Goal: Obtain resource: Obtain resource

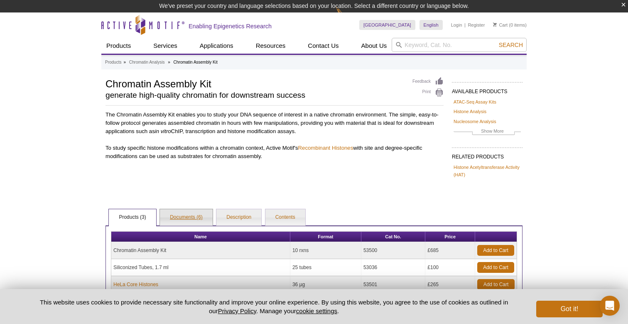
click at [177, 216] on link "Documents (6)" at bounding box center [186, 217] width 53 height 17
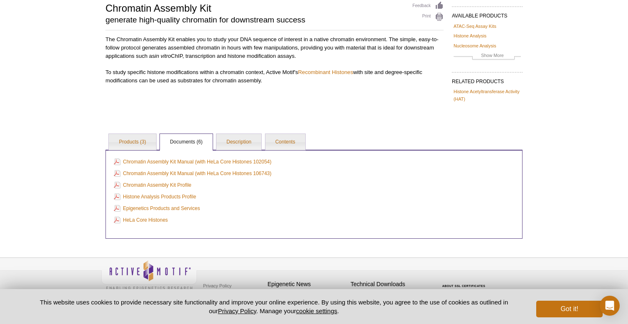
scroll to position [64, 0]
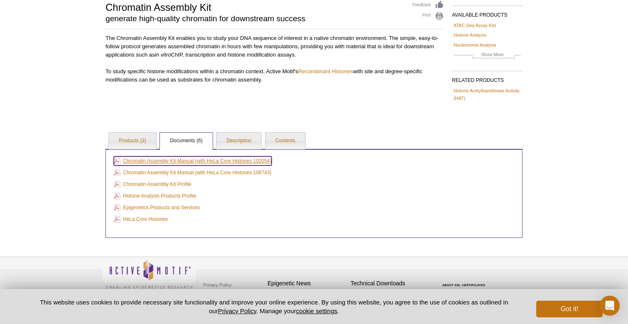
click at [250, 161] on link "Chromatin Assembly Kit Manual (with HeLa Core Histones 102054)" at bounding box center [193, 160] width 158 height 9
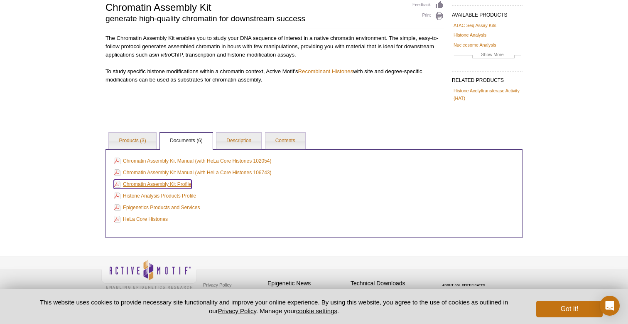
click at [180, 183] on link "Chromatin Assembly Kit Profile" at bounding box center [153, 183] width 78 height 9
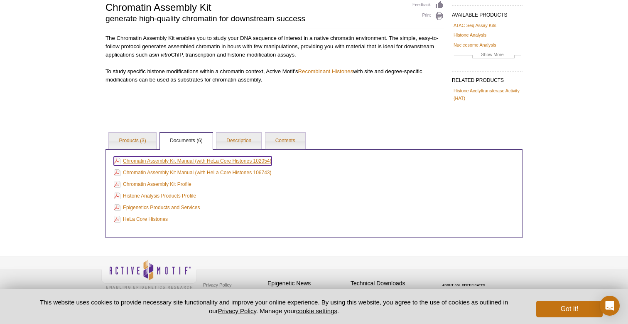
click at [218, 162] on link "Chromatin Assembly Kit Manual (with HeLa Core Histones 102054)" at bounding box center [193, 160] width 158 height 9
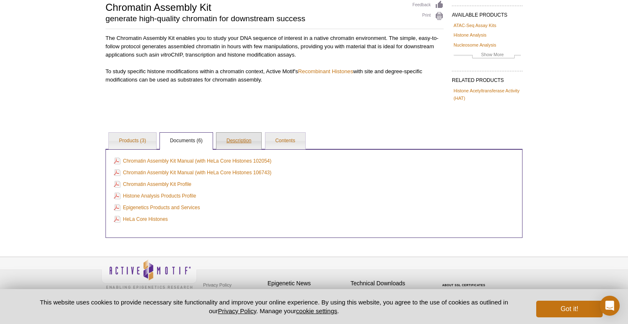
click at [230, 142] on link "Description" at bounding box center [238, 141] width 45 height 17
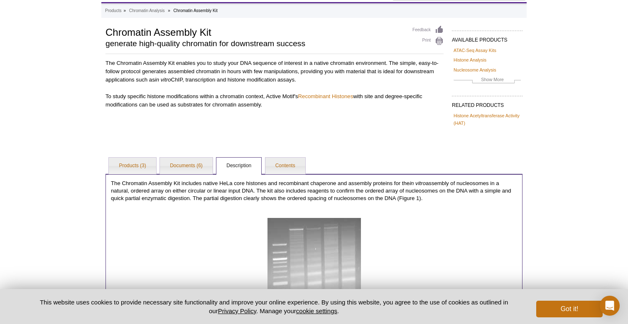
scroll to position [0, 0]
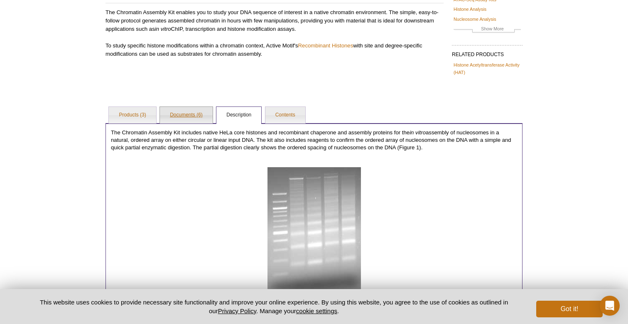
click at [176, 122] on link "Documents (6)" at bounding box center [186, 115] width 53 height 17
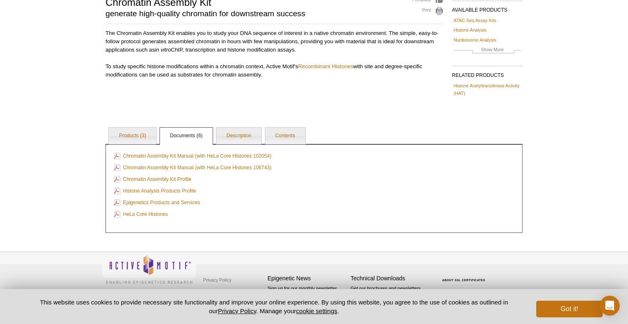
click at [141, 106] on div "AVAILABLE PRODUCTS ATAC-Seq Assay Kits Histone Analysis Nucleosome Analysis Ant…" at bounding box center [313, 113] width 425 height 237
click at [140, 127] on li "Products (3)" at bounding box center [132, 135] width 48 height 17
click at [138, 133] on link "Products (3)" at bounding box center [132, 136] width 47 height 17
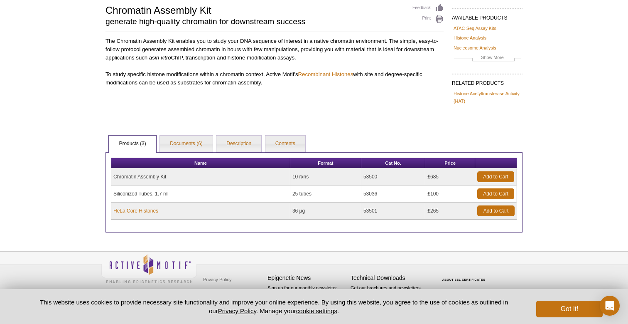
scroll to position [61, 0]
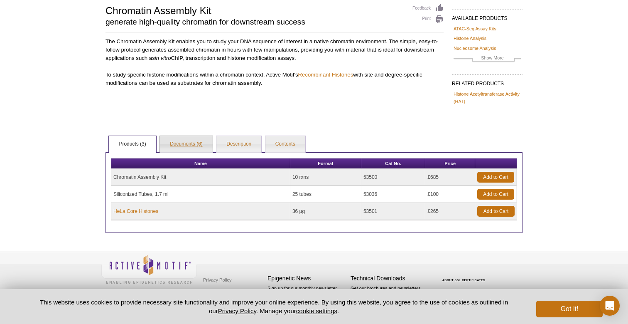
click at [200, 142] on link "Documents (6)" at bounding box center [186, 144] width 53 height 17
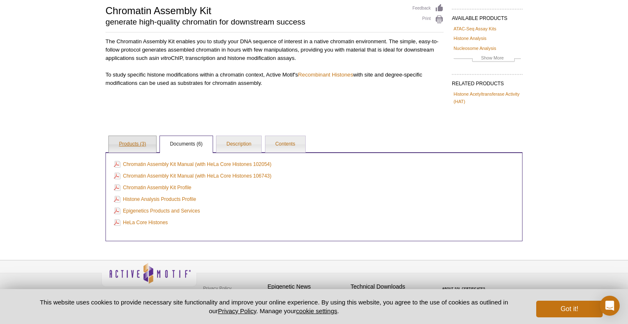
click at [145, 146] on link "Products (3)" at bounding box center [132, 144] width 47 height 17
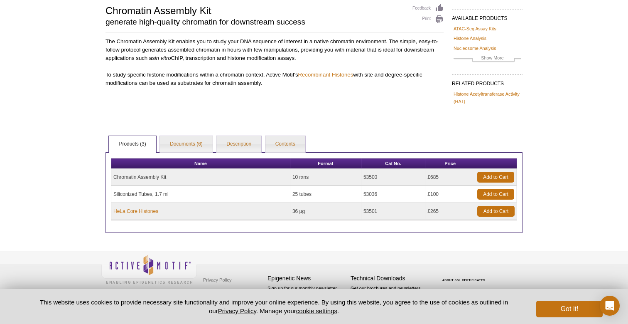
click at [158, 173] on td "Chromatin Assembly Kit" at bounding box center [200, 177] width 179 height 17
click at [357, 182] on td "10 rxns" at bounding box center [325, 177] width 71 height 17
click at [270, 143] on link "Contents" at bounding box center [285, 144] width 40 height 17
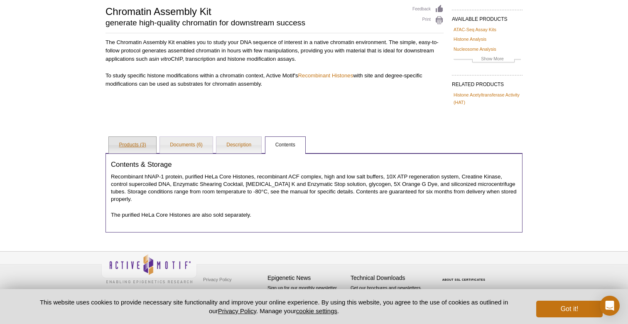
click at [133, 148] on link "Products (3)" at bounding box center [132, 145] width 47 height 17
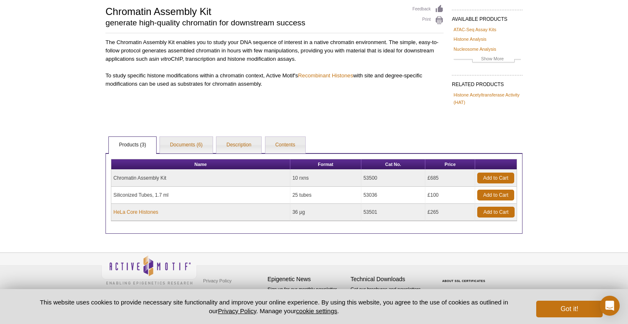
scroll to position [61, 0]
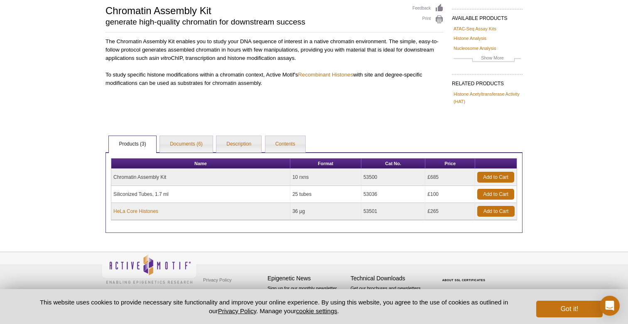
click at [387, 117] on div "AVAILABLE PRODUCTS ATAC-Seq Assay Kits Histone Analysis Nucleosome Analysis Ant…" at bounding box center [313, 118] width 425 height 229
